Goal: Find specific page/section: Find specific page/section

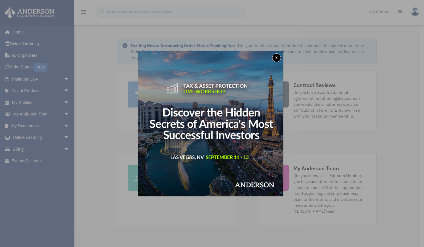
click at [276, 57] on button "x" at bounding box center [276, 57] width 9 height 9
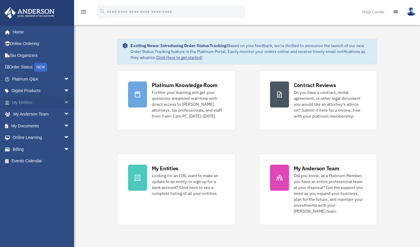
click at [64, 102] on span "arrow_drop_down" at bounding box center [70, 103] width 12 height 12
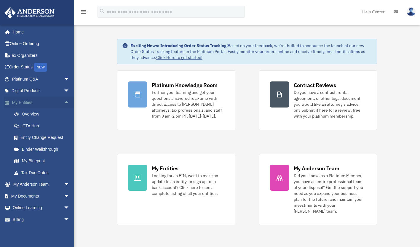
click at [64, 102] on span "arrow_drop_up" at bounding box center [70, 103] width 12 height 12
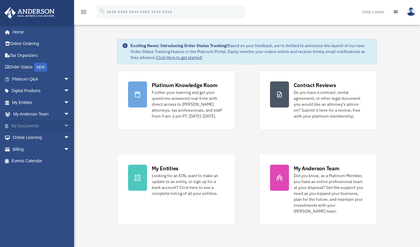
click at [65, 125] on span "arrow_drop_down" at bounding box center [70, 126] width 12 height 12
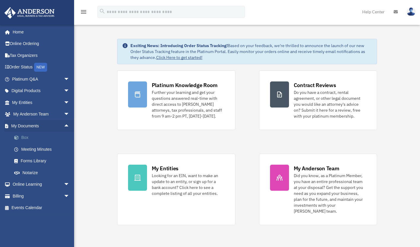
click at [32, 138] on link "Box" at bounding box center [43, 138] width 70 height 12
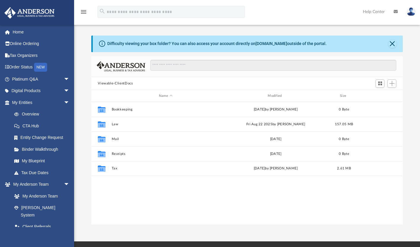
scroll to position [130, 306]
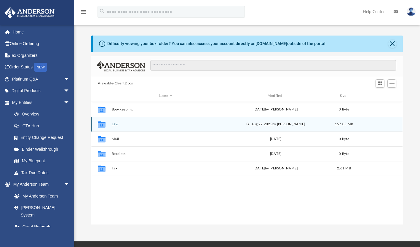
click at [112, 123] on button "Law" at bounding box center [165, 124] width 107 height 4
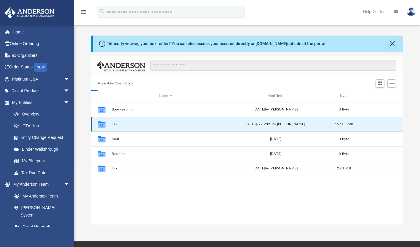
click at [112, 123] on button "Law" at bounding box center [165, 124] width 107 height 4
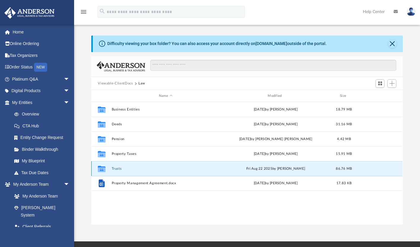
click at [120, 168] on button "Trusts" at bounding box center [165, 169] width 107 height 4
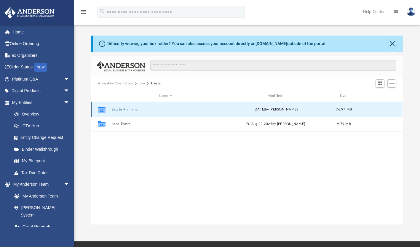
click at [128, 109] on button "Estate Planning" at bounding box center [165, 109] width 107 height 4
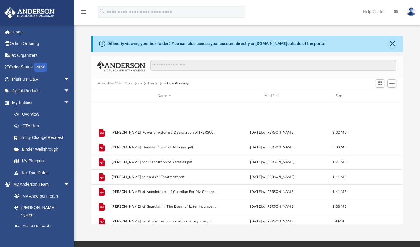
scroll to position [0, 0]
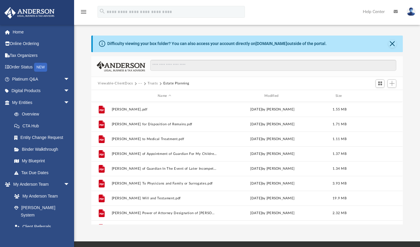
click at [150, 81] on button "Trusts" at bounding box center [152, 83] width 10 height 5
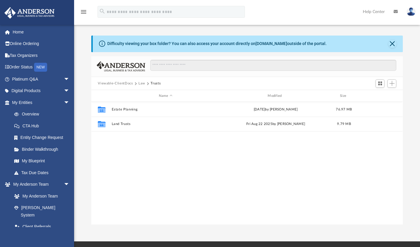
click at [142, 84] on button "Law" at bounding box center [141, 83] width 7 height 5
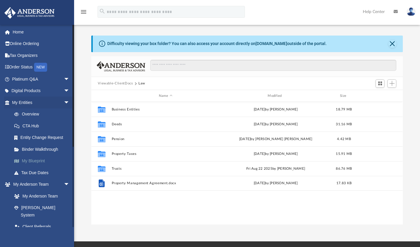
click at [33, 160] on link "My Blueprint" at bounding box center [43, 161] width 70 height 12
